Goal: Communication & Community: Answer question/provide support

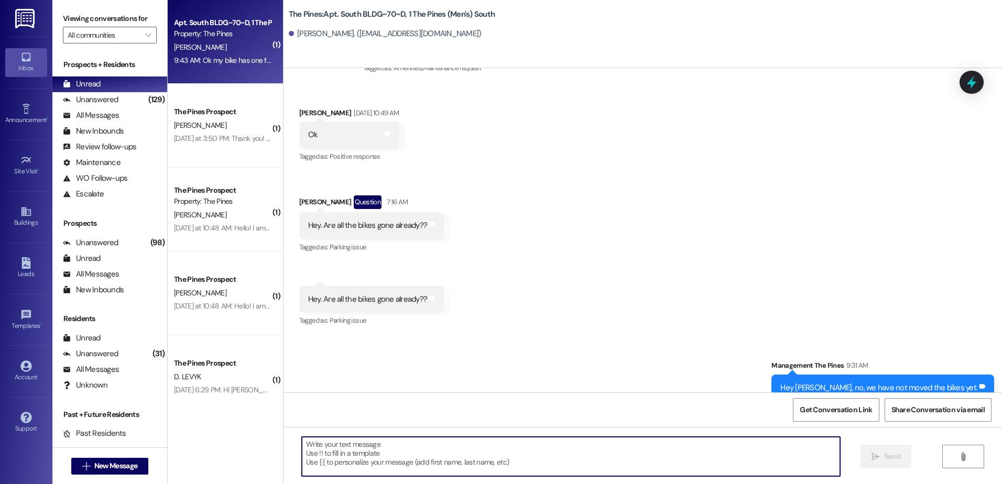
scroll to position [43164, 0]
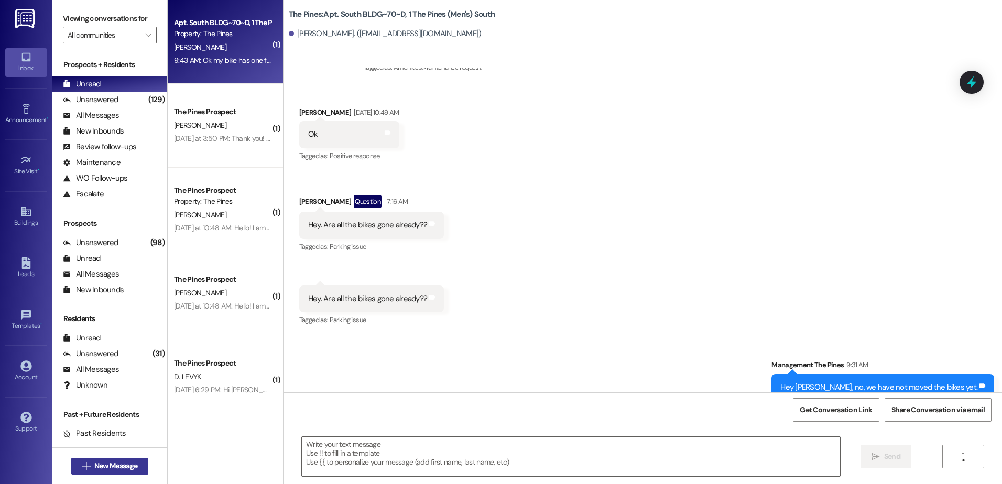
click at [116, 471] on span "New Message" at bounding box center [115, 466] width 43 height 11
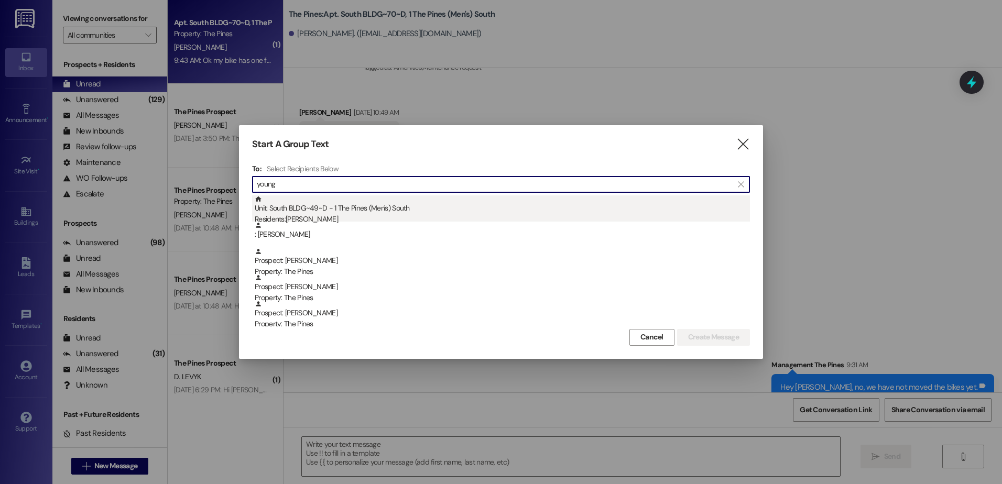
type input "young"
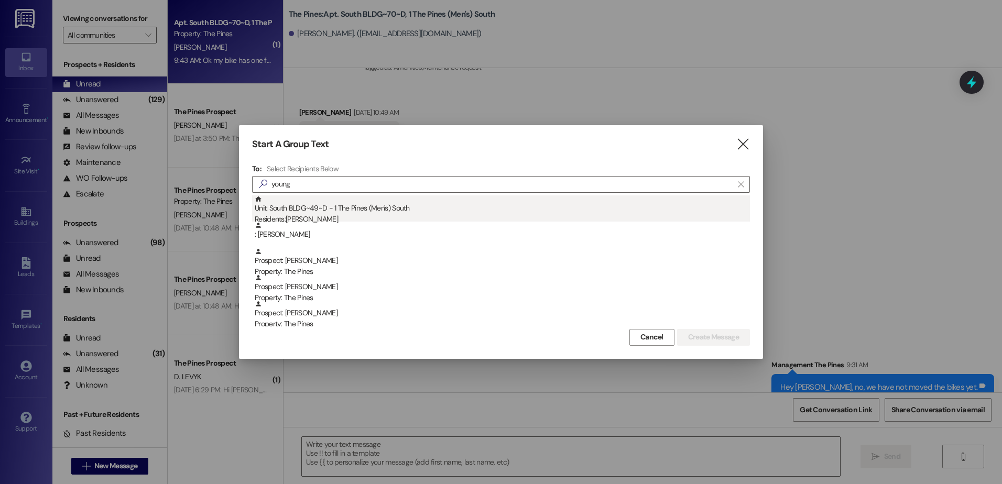
click at [365, 207] on div "Unit: [GEOGRAPHIC_DATA]~49~D - 1 The Pines (Men's) [DEMOGRAPHIC_DATA] Residents…" at bounding box center [502, 210] width 495 height 30
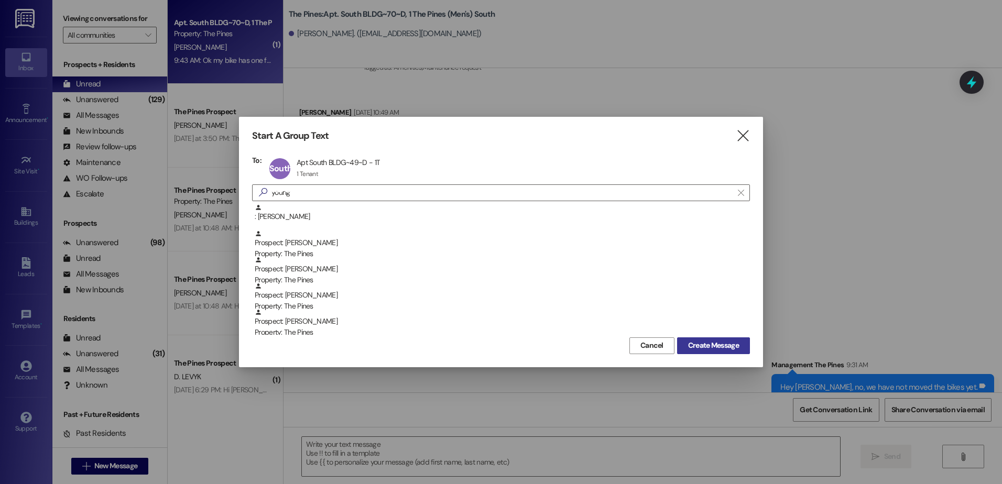
click at [717, 346] on span "Create Message" at bounding box center [713, 345] width 51 height 11
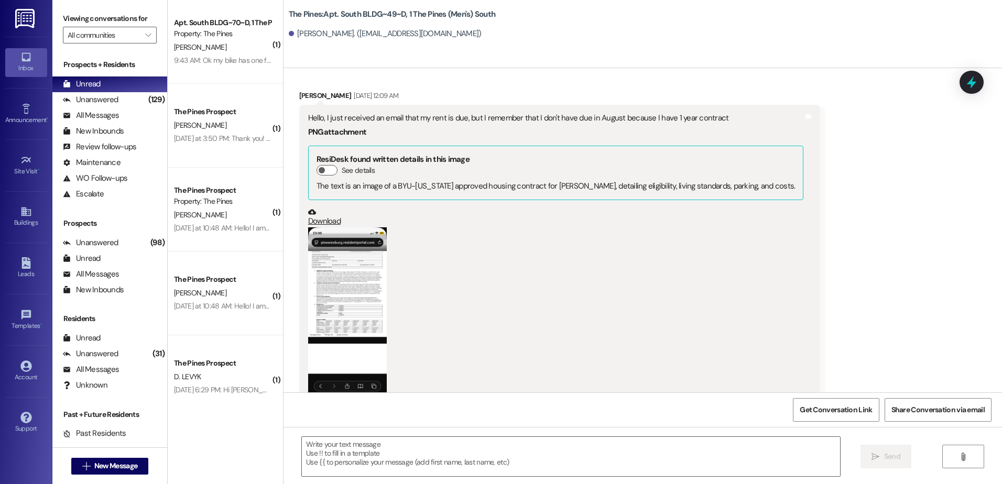
scroll to position [3820, 0]
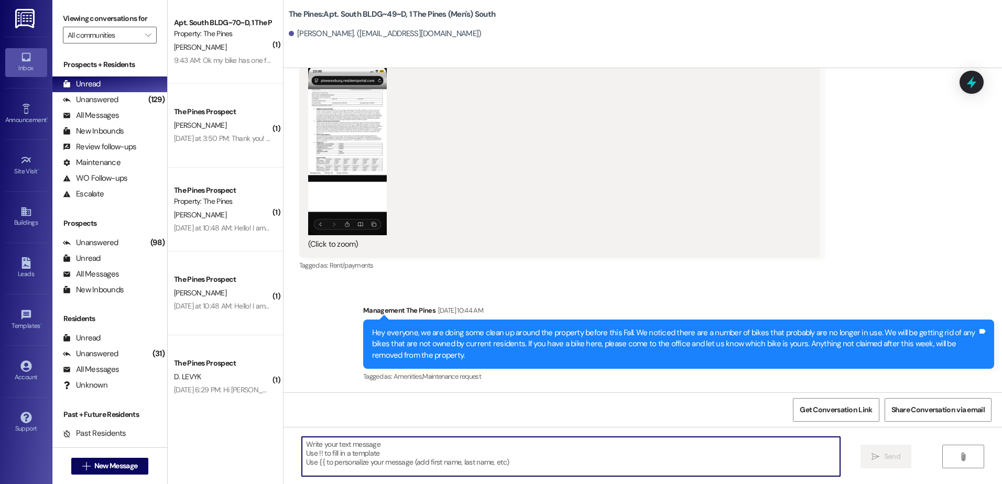
click at [384, 457] on textarea at bounding box center [571, 456] width 538 height 39
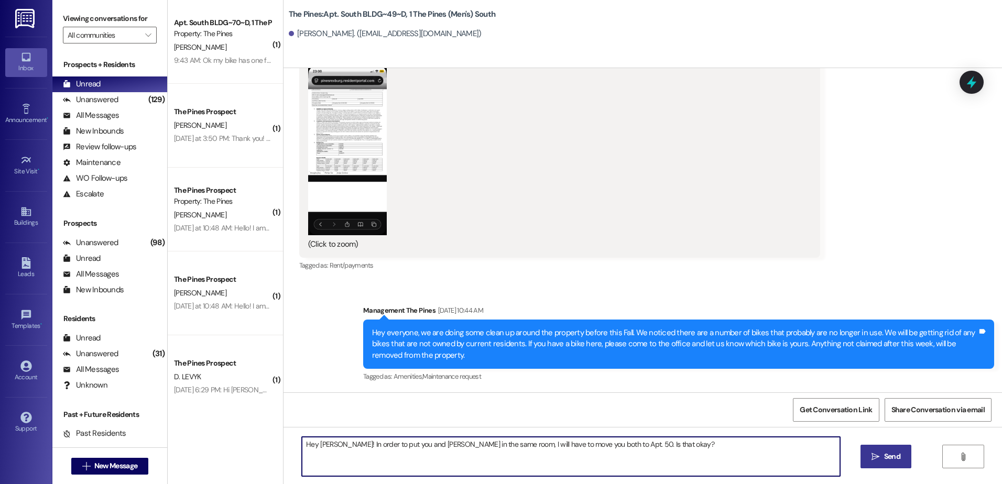
type textarea "Hey [PERSON_NAME]! In order to put you and [PERSON_NAME] in the same room, I wi…"
click at [877, 454] on icon "" at bounding box center [875, 457] width 8 height 8
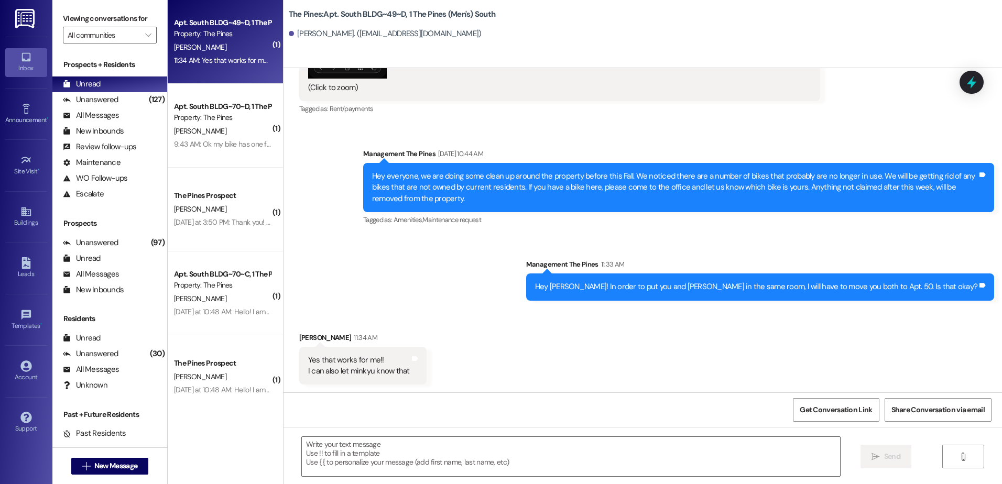
scroll to position [3978, 0]
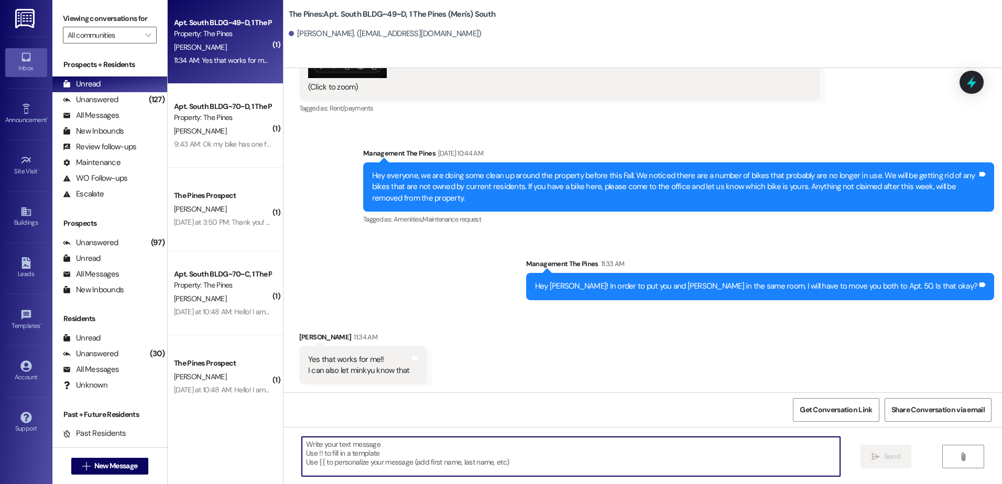
click at [374, 450] on textarea at bounding box center [571, 456] width 538 height 39
type textarea "Perfect! I will make that change right now!"
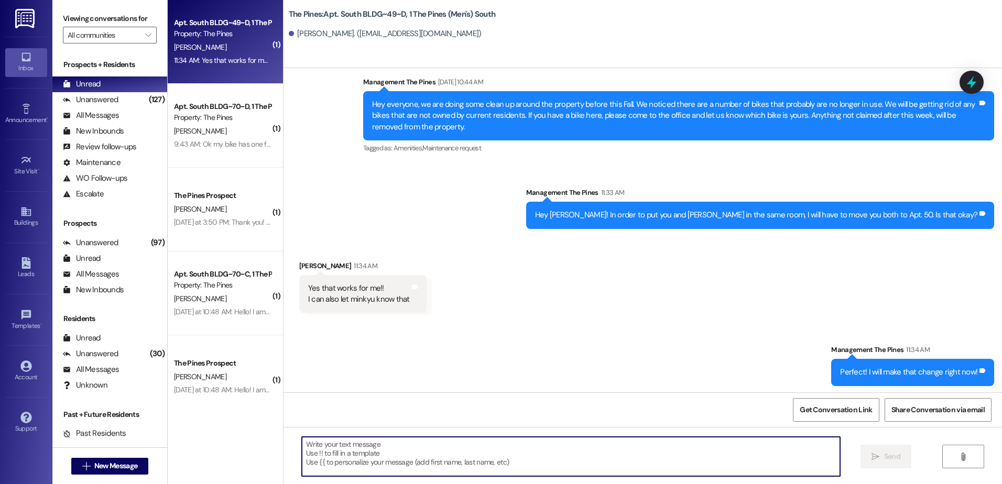
scroll to position [4051, 0]
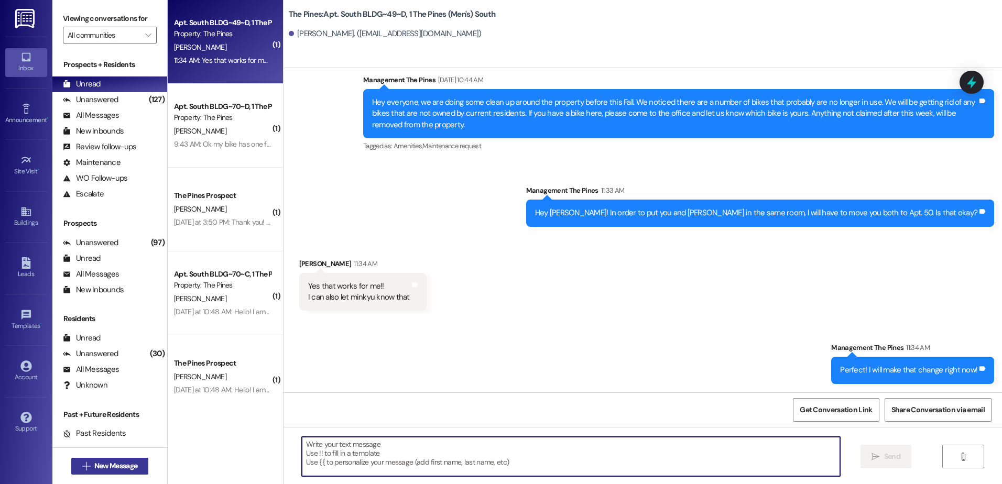
click at [92, 469] on span "New Message" at bounding box center [115, 466] width 47 height 11
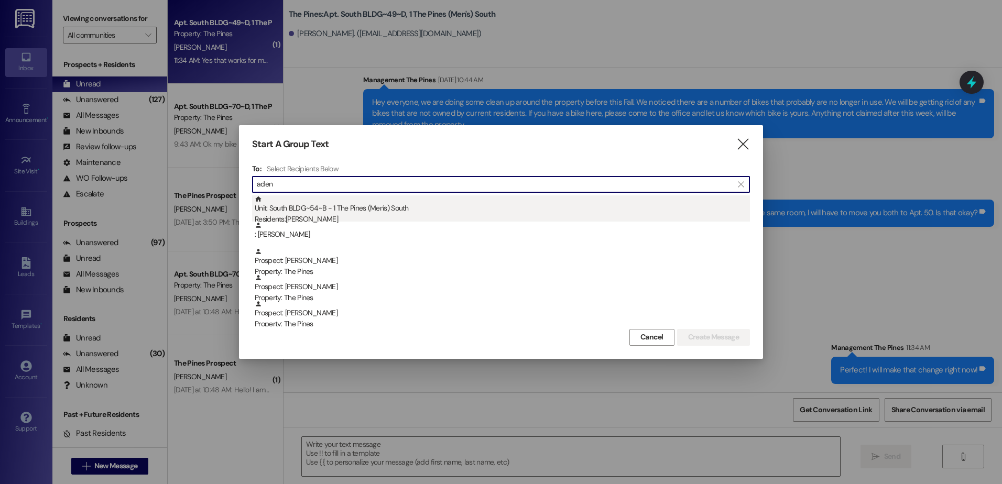
type input "aden"
click at [379, 212] on div "Unit: South BLDG~54~B - 1 The Pines (Men's) [DEMOGRAPHIC_DATA] Residents: [PERS…" at bounding box center [502, 210] width 495 height 30
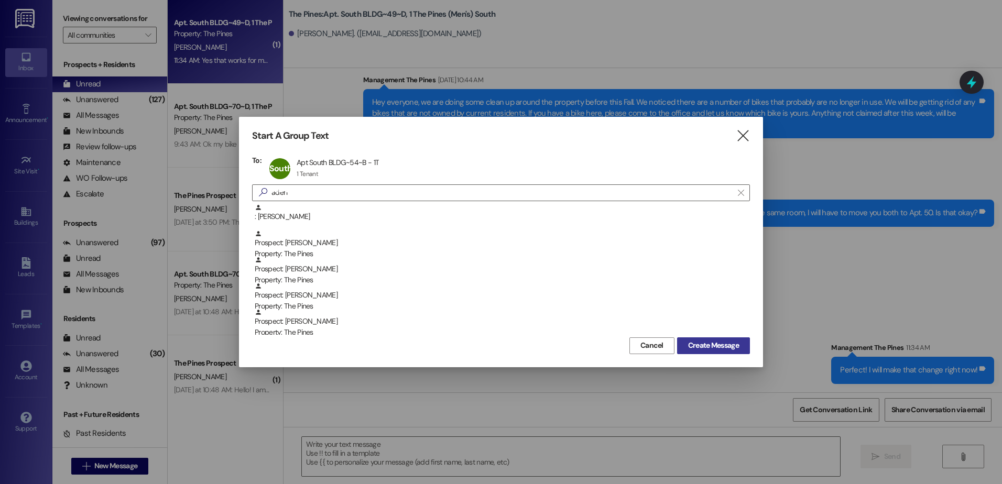
click at [686, 346] on span "Create Message" at bounding box center [713, 345] width 55 height 11
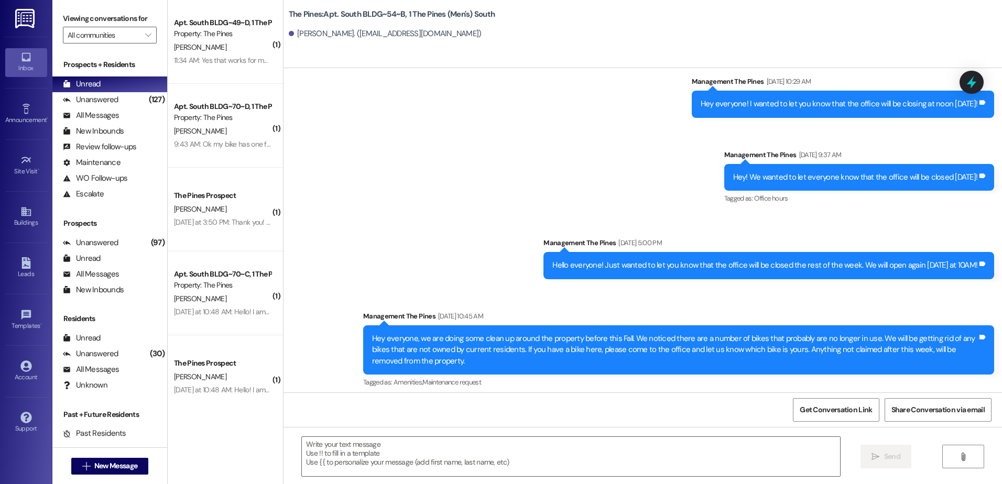
scroll to position [7877, 0]
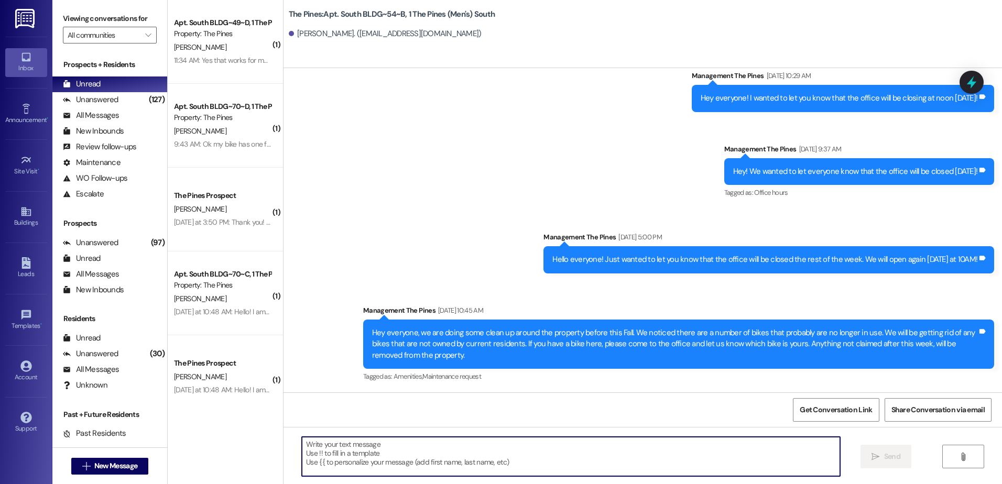
click at [391, 453] on textarea at bounding box center [571, 456] width 538 height 39
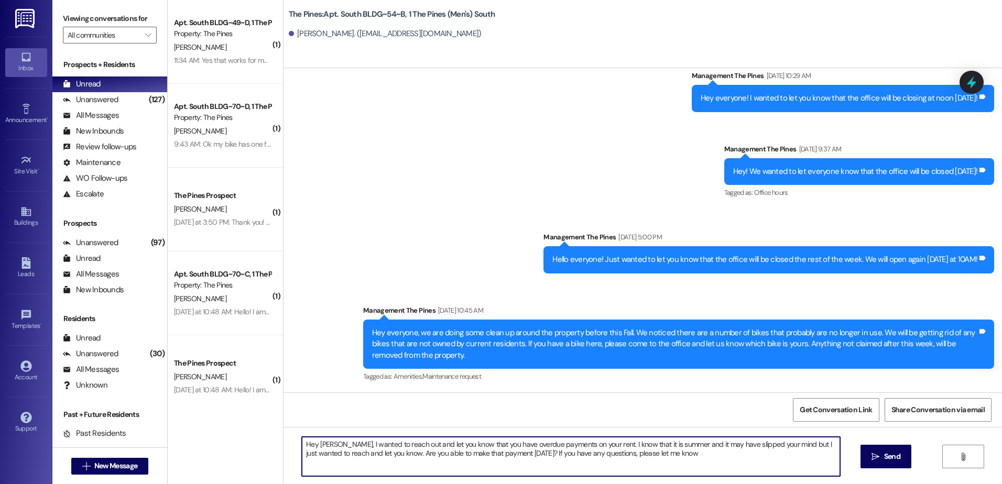
type textarea "Hey [PERSON_NAME], I wanted to reach out and let you know that you have overdue…"
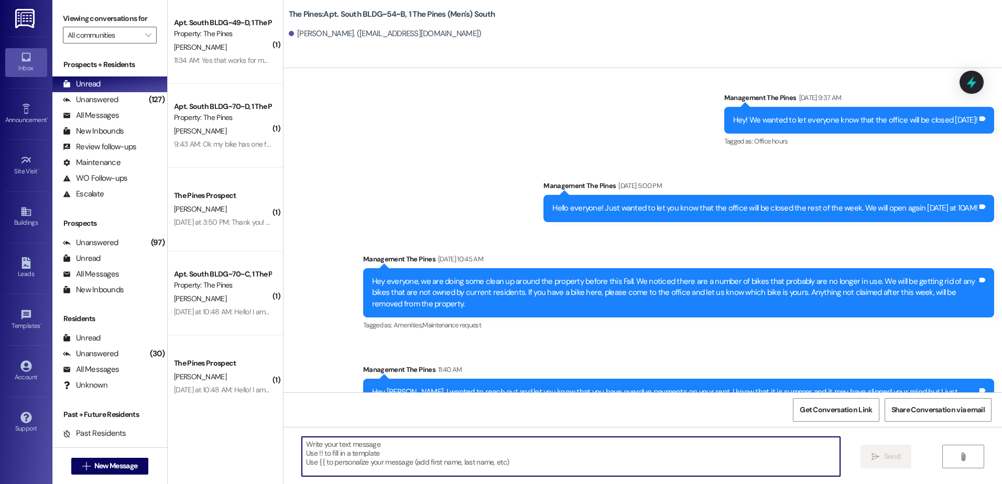
scroll to position [7961, 0]
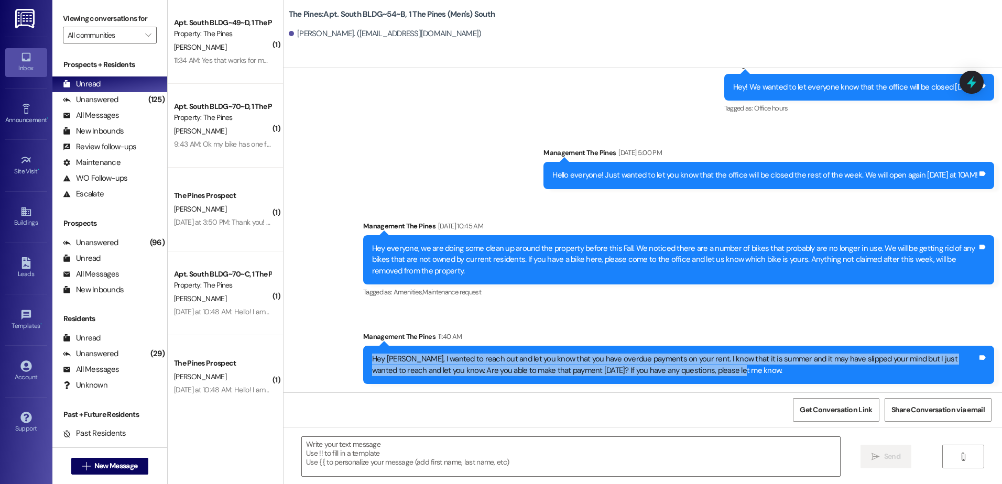
drag, startPoint x: 714, startPoint y: 372, endPoint x: 364, endPoint y: 362, distance: 349.7
click at [372, 362] on div "Hey [PERSON_NAME], I wanted to reach out and let you know that you have overdue…" at bounding box center [674, 365] width 605 height 23
copy div "Hey [PERSON_NAME], I wanted to reach out and let you know that you have overdue…"
click at [94, 469] on span "New Message" at bounding box center [115, 466] width 43 height 11
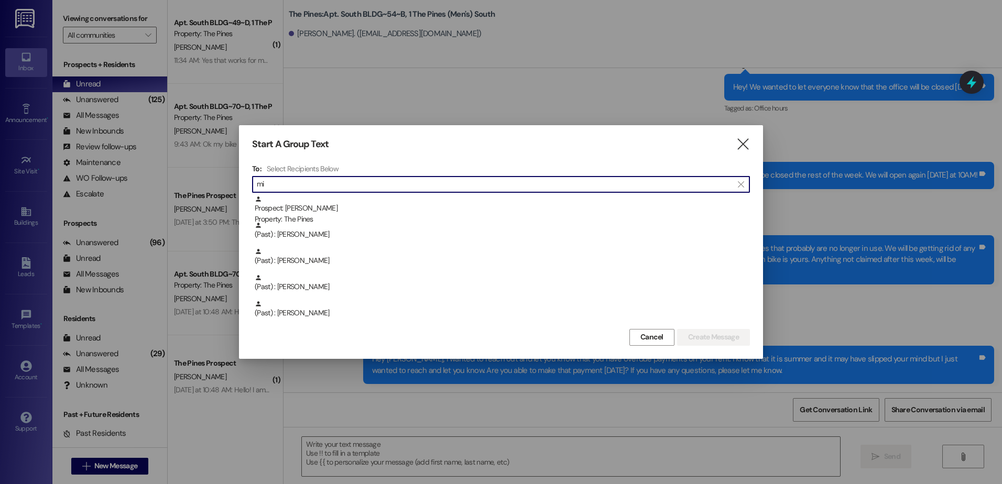
type input "m"
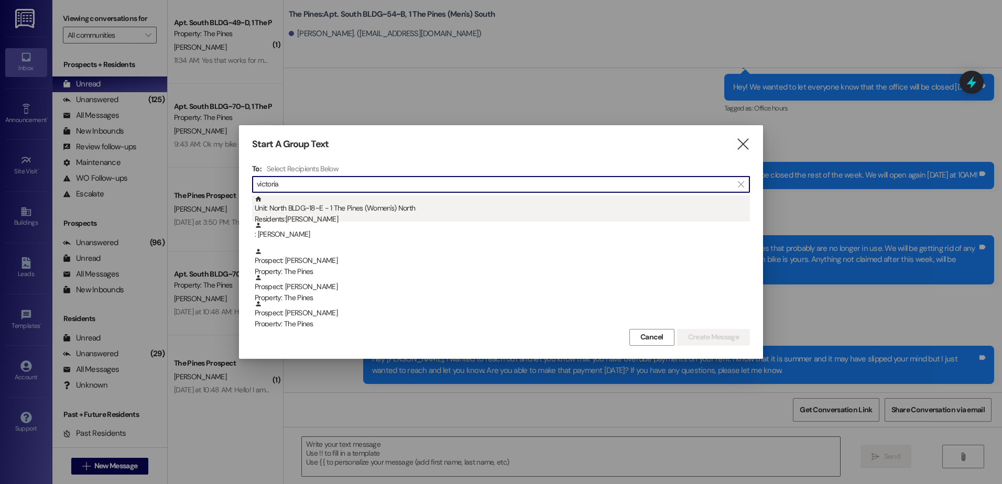
type input "victoria"
click at [340, 213] on div "Unit: [GEOGRAPHIC_DATA]~18~E - 1 The Pines (Women's) [DEMOGRAPHIC_DATA] Residen…" at bounding box center [502, 210] width 495 height 30
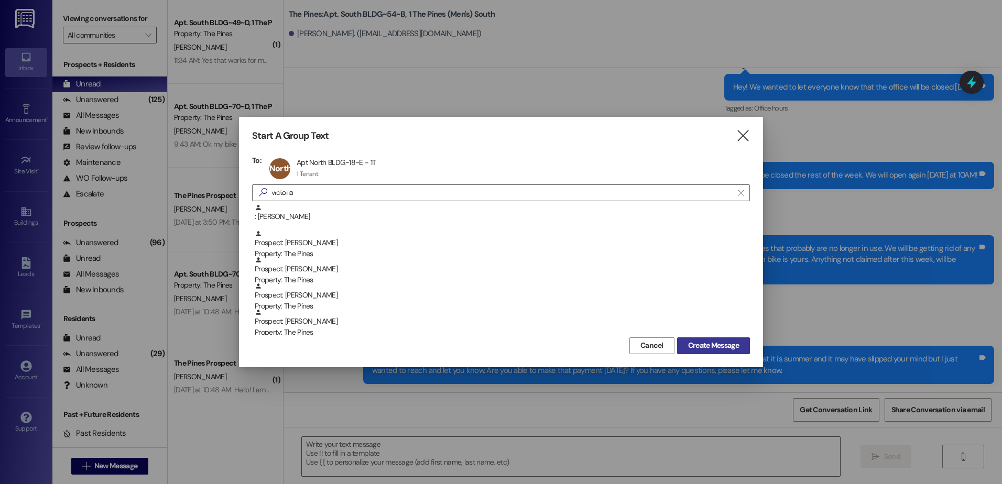
click at [736, 350] on span "Create Message" at bounding box center [713, 345] width 51 height 11
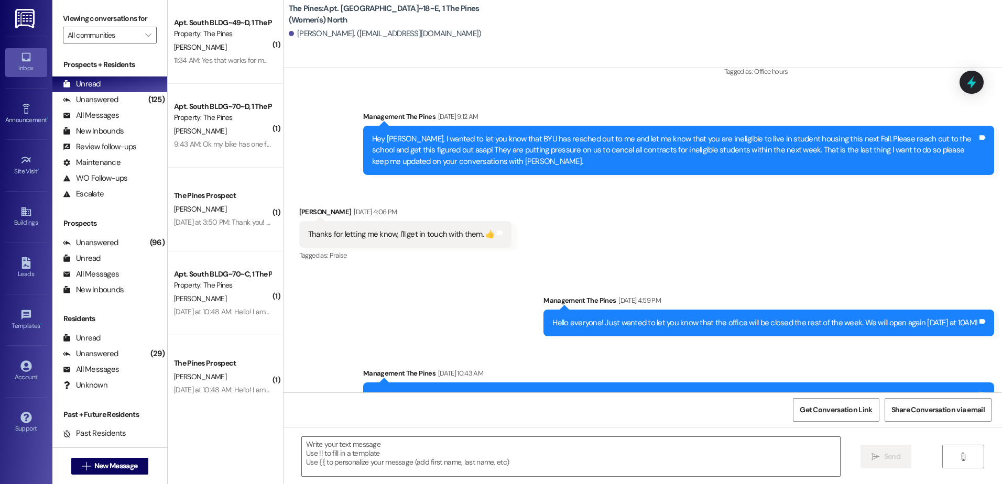
scroll to position [20262, 0]
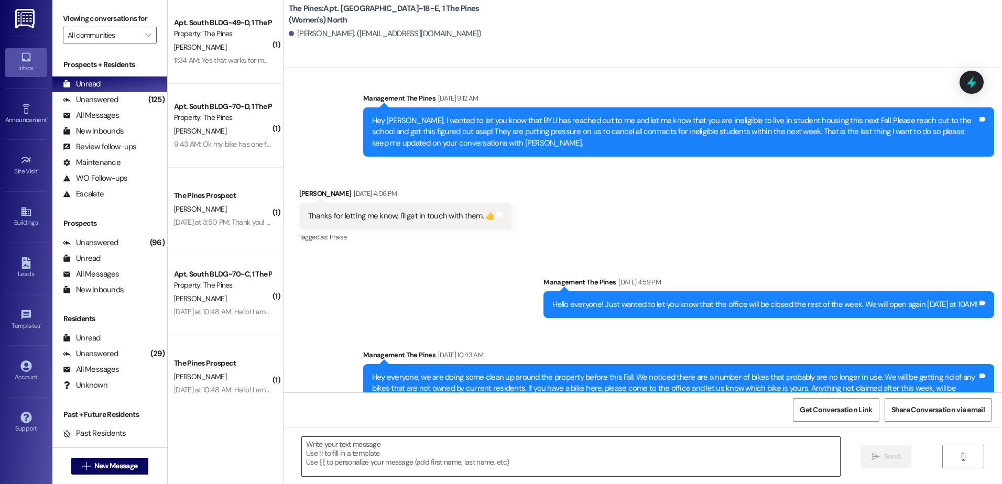
click at [450, 452] on textarea at bounding box center [571, 456] width 538 height 39
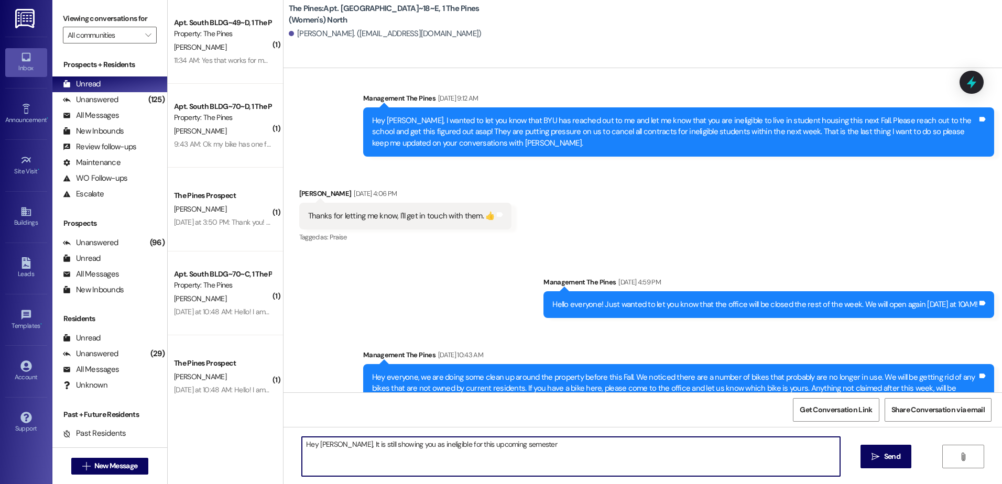
click at [524, 447] on textarea "Hey [PERSON_NAME], It is still showing you as ineligible for this upcoming seme…" at bounding box center [571, 456] width 538 height 39
click at [640, 449] on textarea "Hey [PERSON_NAME], It is still showing you as ineligible for this upcoming seme…" at bounding box center [571, 456] width 538 height 39
click at [668, 447] on textarea "Hey [PERSON_NAME], It is still showing you as ineligible for this upcoming seme…" at bounding box center [571, 456] width 538 height 39
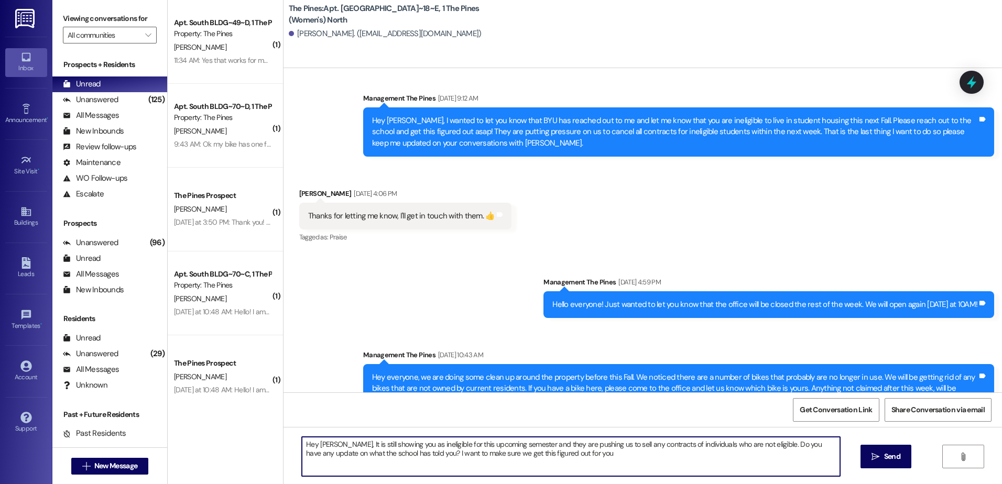
type textarea "Hey [PERSON_NAME], It is still showing you as ineligible for this upcoming seme…"
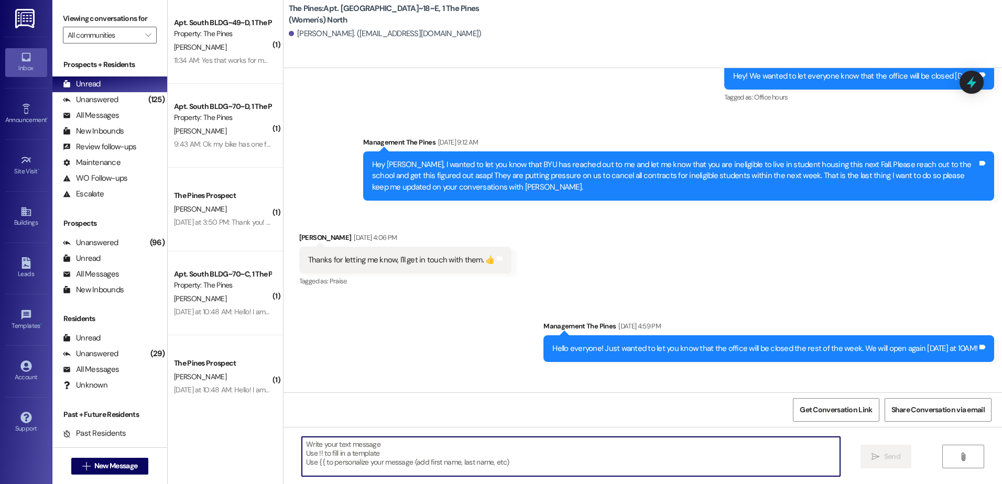
scroll to position [20346, 0]
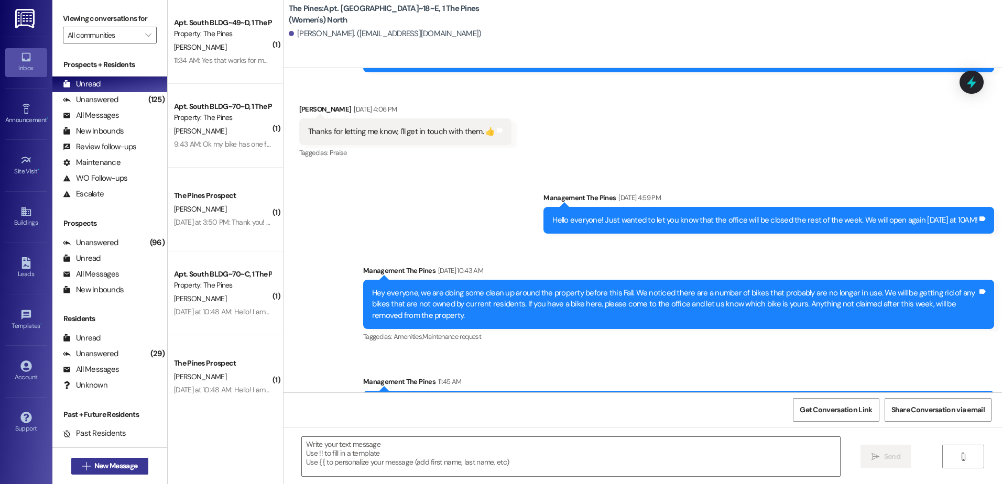
click at [112, 471] on span "New Message" at bounding box center [115, 466] width 43 height 11
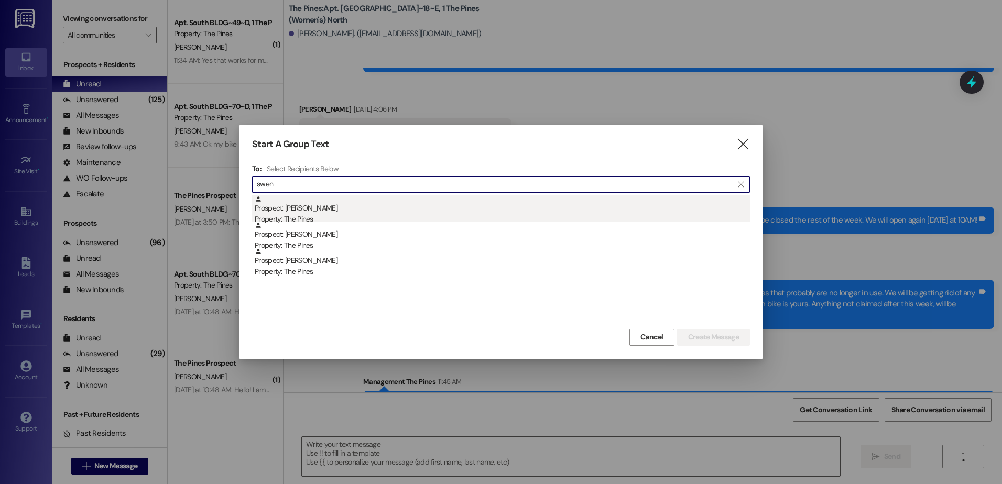
type input "swen"
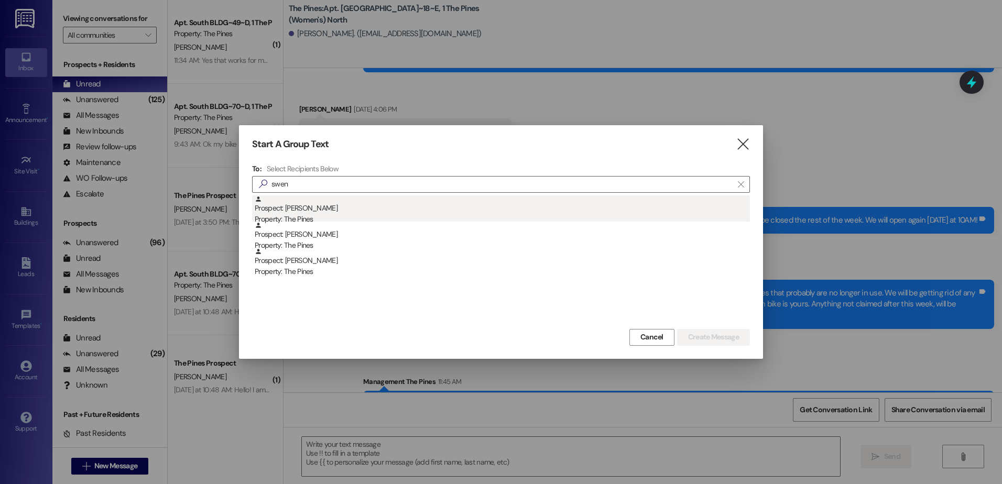
click at [304, 211] on div "Prospect: [PERSON_NAME] Property: The Pines" at bounding box center [502, 210] width 495 height 30
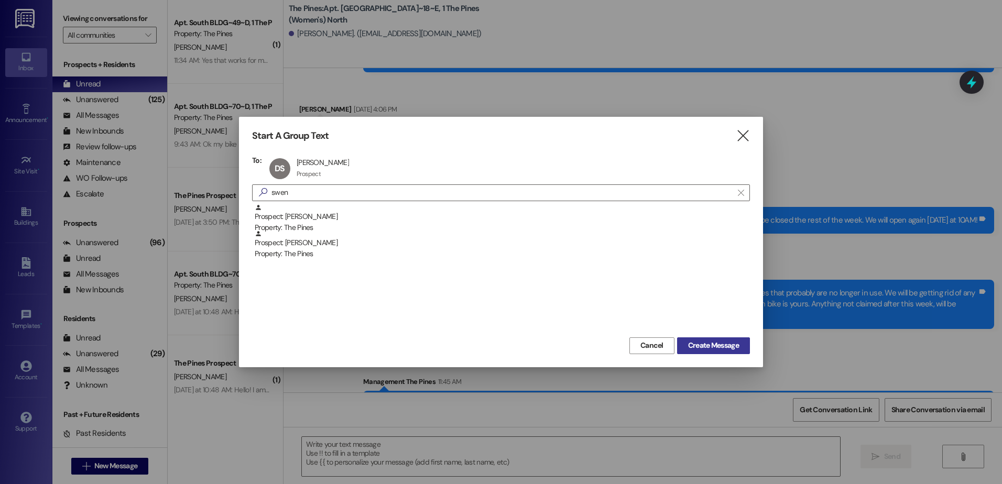
click at [707, 340] on button "Create Message" at bounding box center [713, 345] width 73 height 17
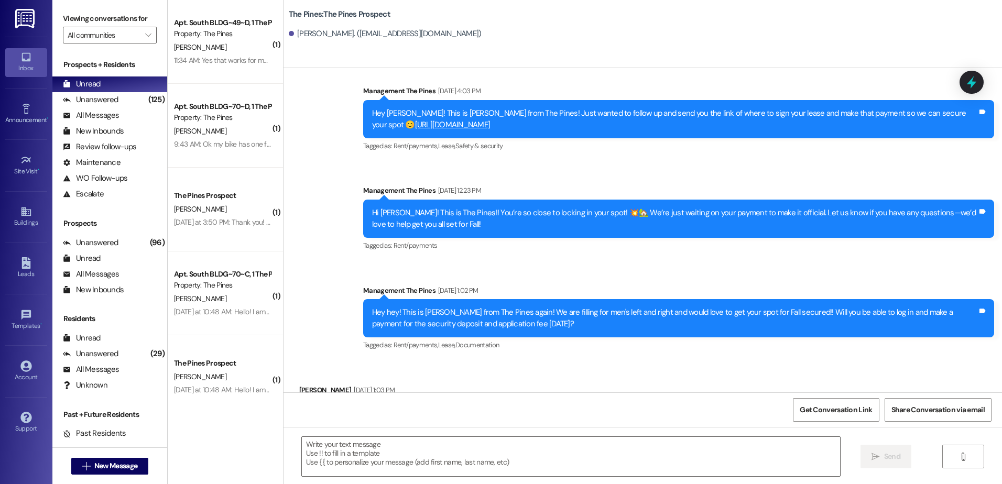
scroll to position [245, 0]
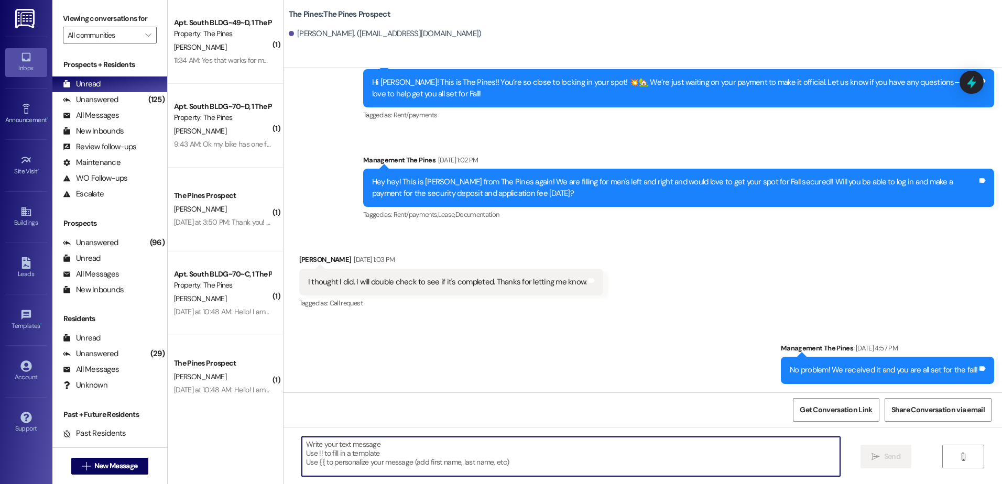
click at [367, 461] on textarea at bounding box center [571, 456] width 538 height 39
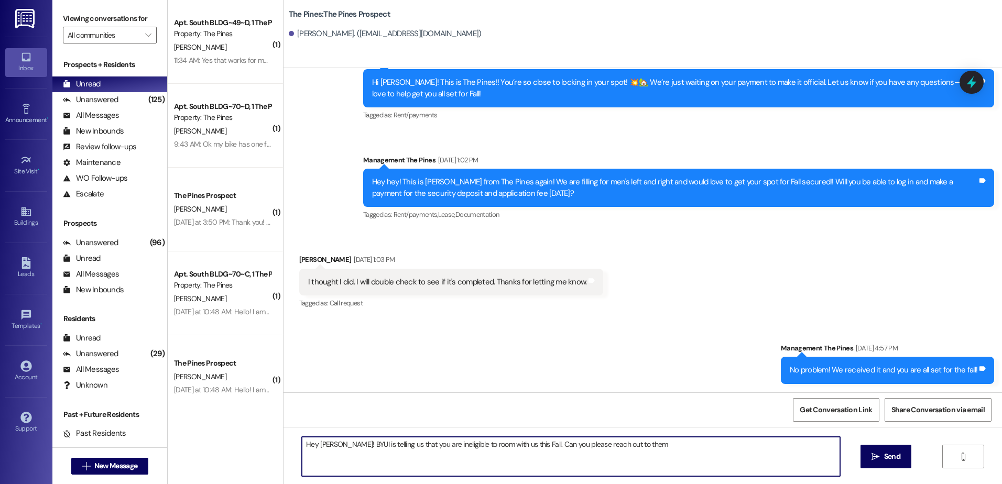
click at [632, 446] on textarea "Hey [PERSON_NAME]! BYUI is telling us that you are ineligible to room with us t…" at bounding box center [571, 456] width 538 height 39
type textarea "Hey [PERSON_NAME]! BYUI is telling us that you are ineligible to room with us t…"
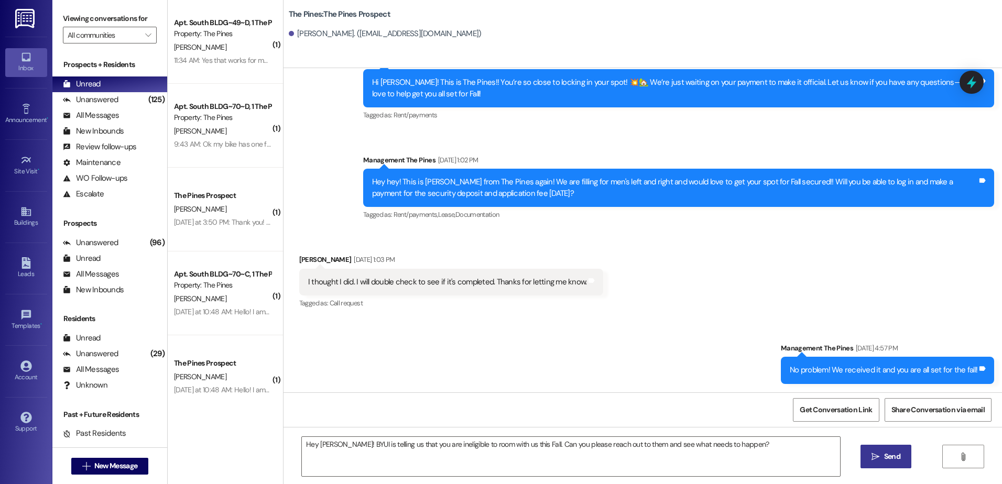
click at [886, 455] on span "Send" at bounding box center [892, 456] width 16 height 11
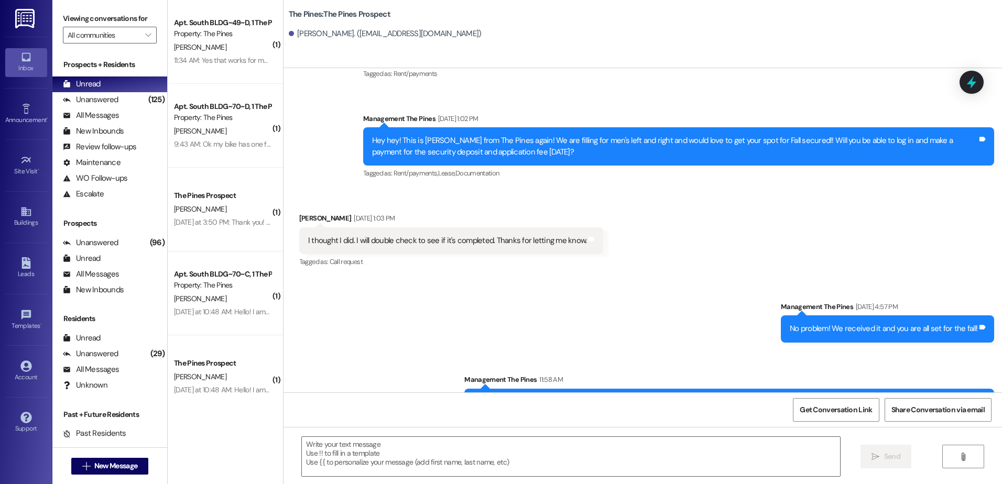
scroll to position [318, 0]
